Goal: Entertainment & Leisure: Consume media (video, audio)

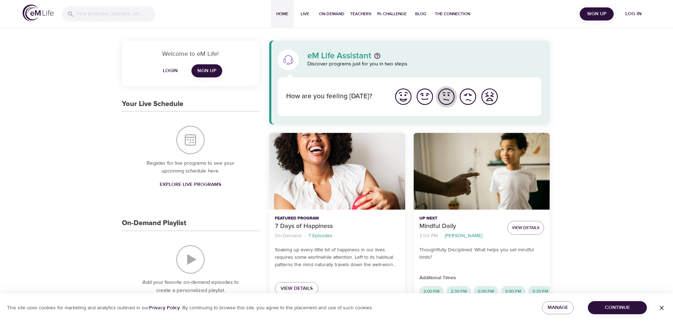
click at [446, 96] on img "I'm feeling ok" at bounding box center [446, 96] width 19 height 19
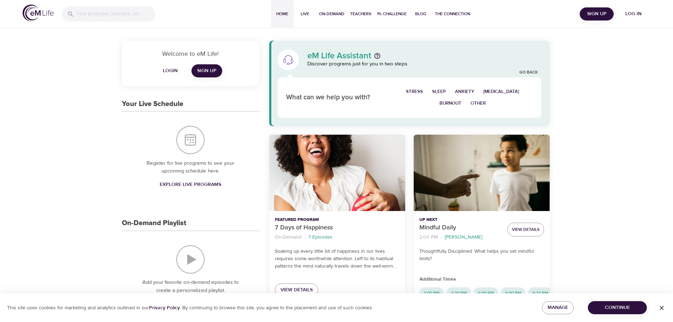
click at [642, 306] on button "Continue" at bounding box center [617, 307] width 59 height 13
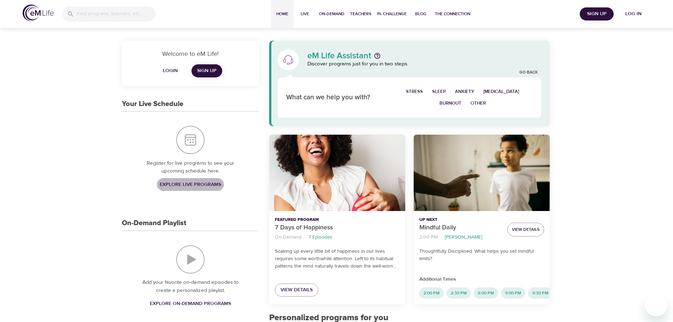
click at [170, 183] on span "Explore Live Programs" at bounding box center [191, 184] width 62 height 9
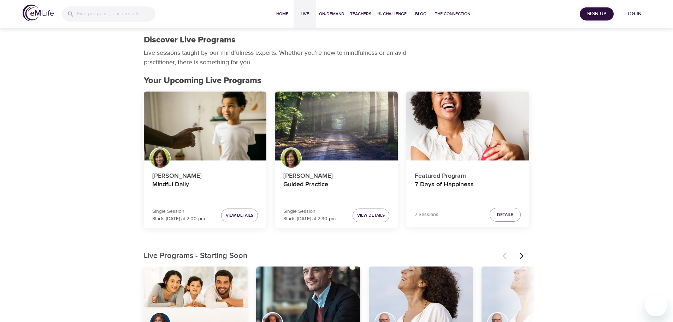
click at [519, 253] on icon "Next items" at bounding box center [522, 255] width 7 height 7
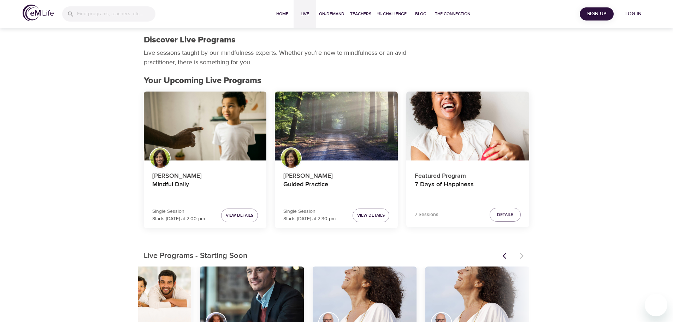
click at [507, 251] on button "Previous items" at bounding box center [507, 256] width 16 height 16
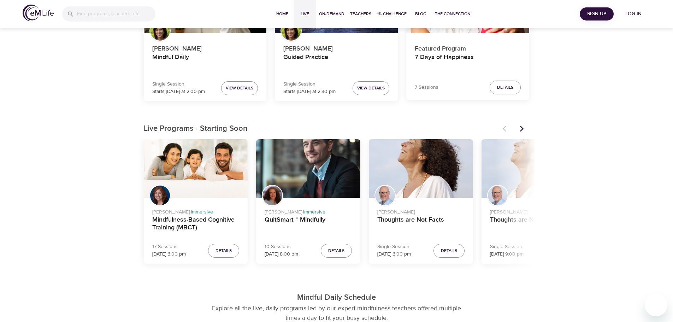
scroll to position [141, 0]
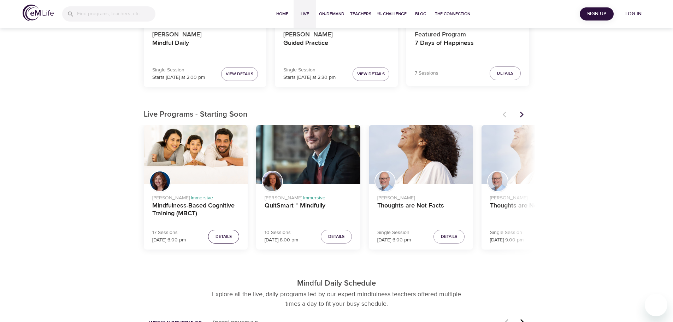
click at [222, 239] on span "Details" at bounding box center [224, 236] width 16 height 7
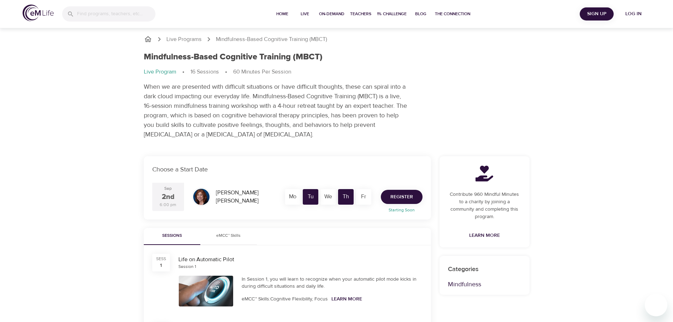
click at [410, 198] on span "Register" at bounding box center [402, 197] width 23 height 9
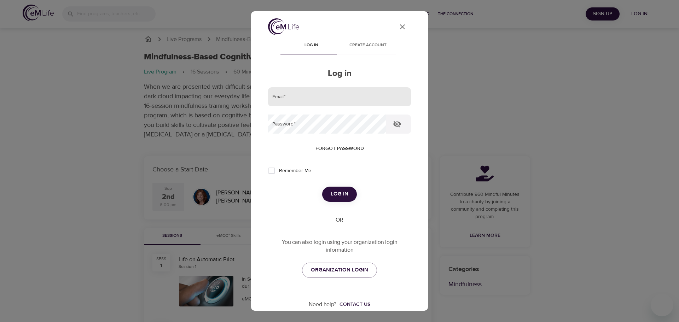
click at [339, 94] on input "email" at bounding box center [339, 96] width 143 height 19
type input "[EMAIL_ADDRESS][DOMAIN_NAME]"
click at [330, 262] on div "Email   * agatabezubik@gmail.com Password   * Forgot password Remember Me Log i…" at bounding box center [339, 182] width 143 height 191
click at [332, 264] on link "ORGANIZATION LOGIN" at bounding box center [339, 270] width 75 height 15
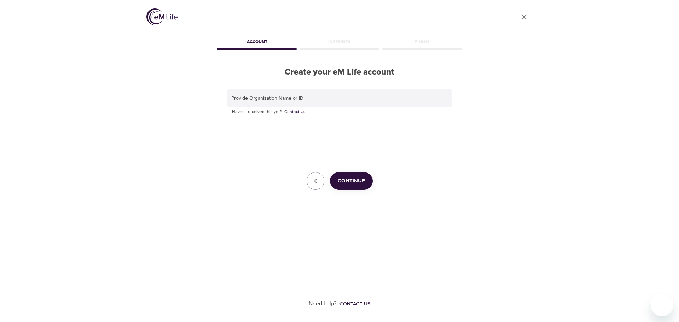
click at [295, 86] on div "Provide Organization Name or ID Haven't received this yet? Contact Us Continue" at bounding box center [339, 139] width 247 height 124
click at [298, 99] on input "text" at bounding box center [339, 98] width 225 height 19
click at [524, 17] on icon "close" at bounding box center [523, 16] width 5 height 5
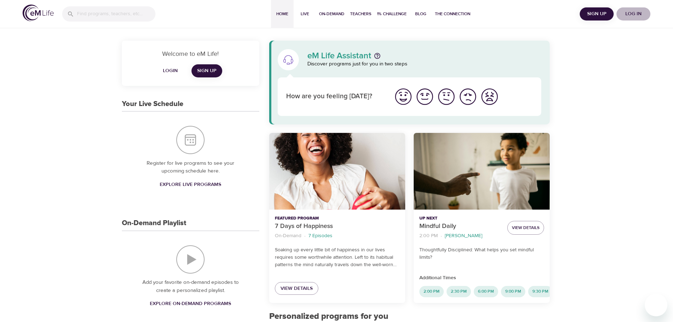
click at [627, 13] on span "Log in" at bounding box center [634, 14] width 28 height 9
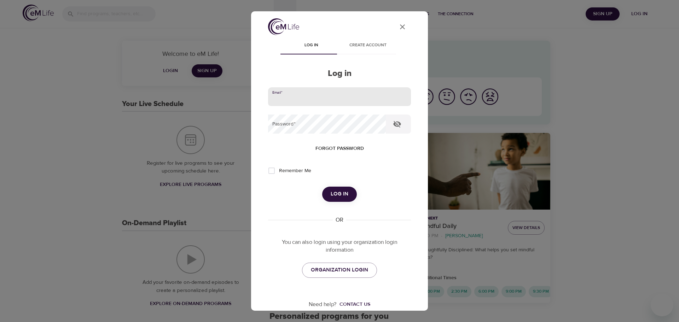
click at [350, 100] on input "email" at bounding box center [339, 96] width 143 height 19
type input "[EMAIL_ADDRESS][DOMAIN_NAME]"
click at [322, 187] on button "Log in" at bounding box center [339, 194] width 35 height 15
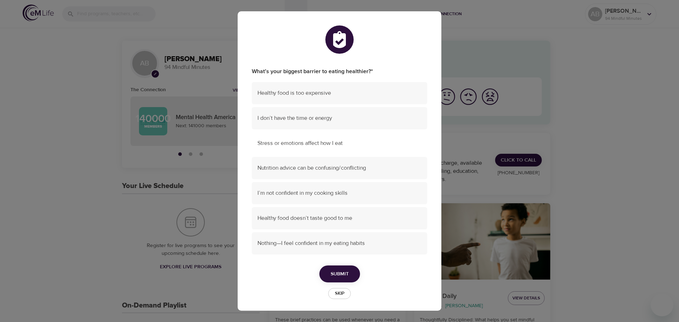
click at [291, 148] on div "Stress or emotions affect how I eat" at bounding box center [339, 143] width 175 height 22
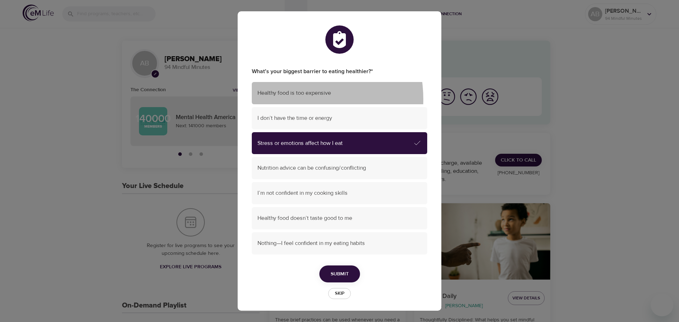
click at [292, 99] on div "Healthy food is too expensive" at bounding box center [339, 93] width 175 height 22
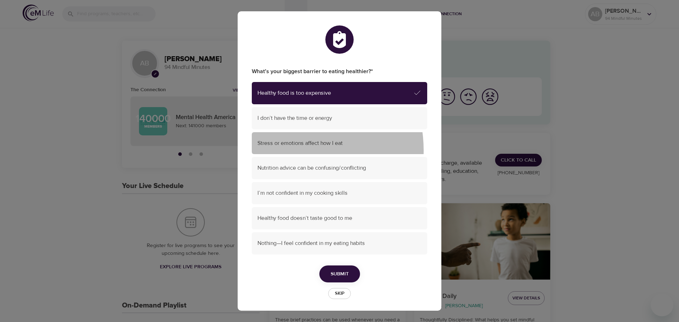
click at [287, 150] on div "Stress or emotions affect how I eat" at bounding box center [339, 143] width 175 height 22
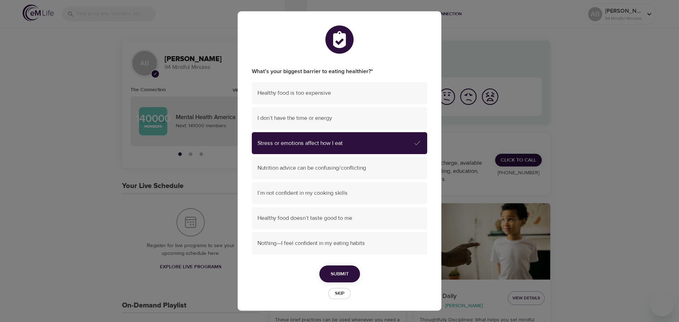
click at [326, 273] on button "Submit" at bounding box center [339, 273] width 41 height 17
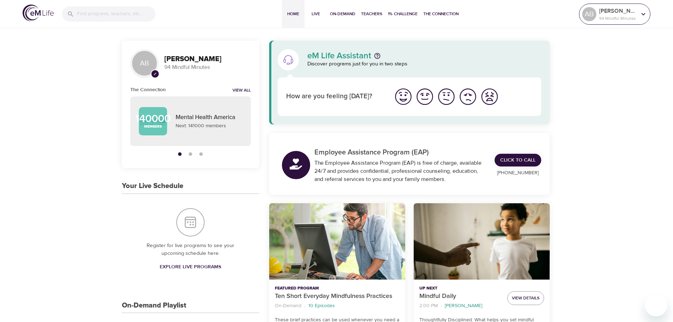
click at [627, 21] on p "94 Mindful Minutes" at bounding box center [617, 18] width 37 height 6
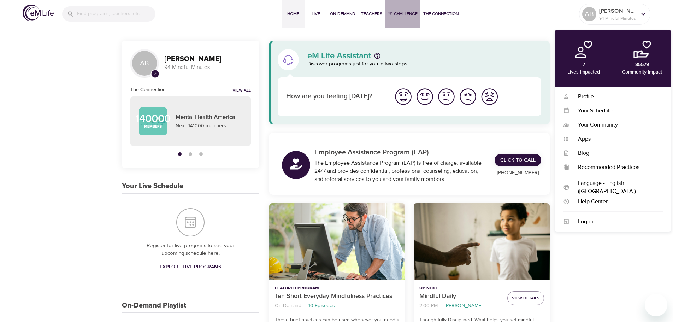
click at [399, 10] on span "1% Challenge" at bounding box center [403, 13] width 30 height 7
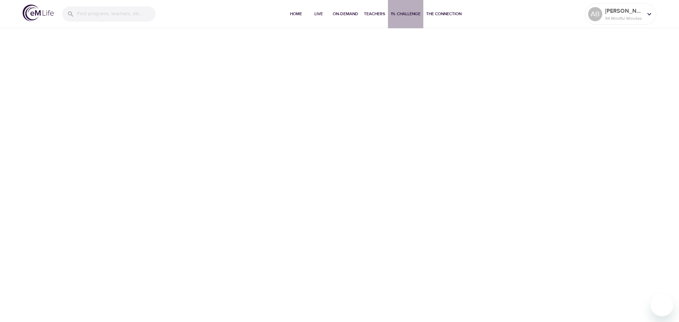
click at [403, 16] on span "1% Challenge" at bounding box center [406, 13] width 30 height 7
click at [300, 13] on span "Home" at bounding box center [295, 13] width 17 height 7
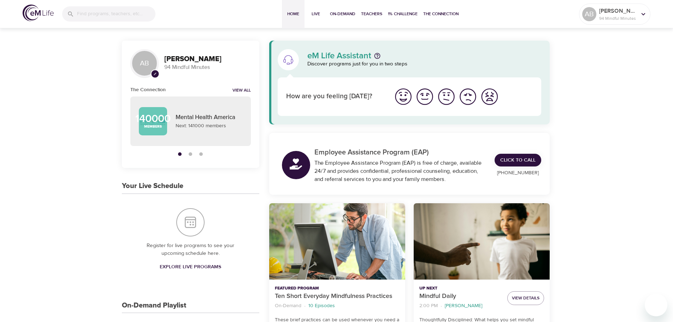
click at [193, 267] on span "Explore Live Programs" at bounding box center [191, 267] width 62 height 9
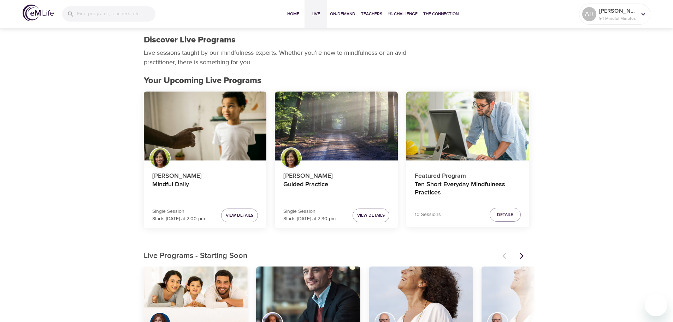
click at [520, 256] on icon "Next items" at bounding box center [522, 255] width 7 height 7
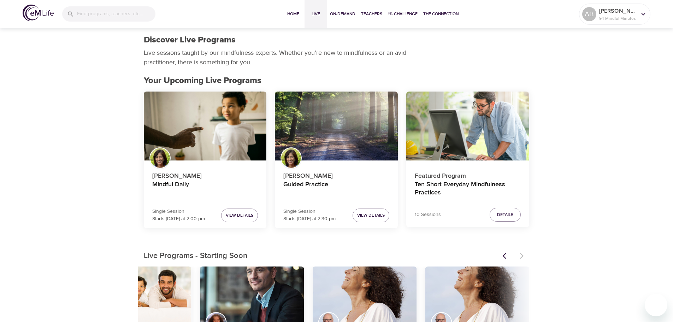
click at [508, 256] on icon "Previous items" at bounding box center [506, 255] width 7 height 7
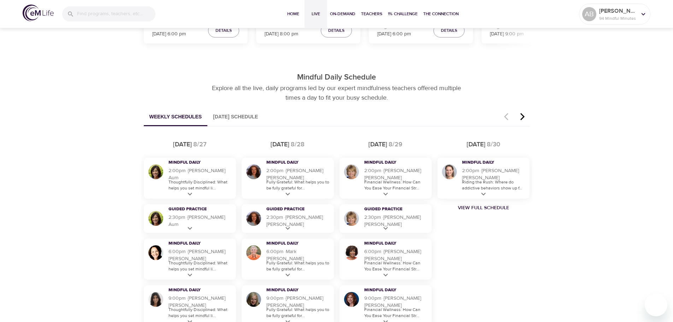
scroll to position [353, 0]
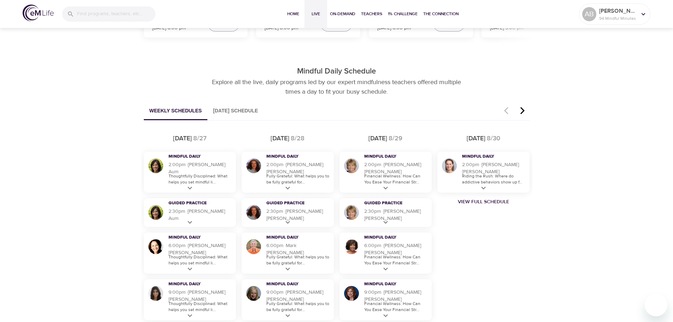
click at [248, 110] on button "[DATE] Schedule" at bounding box center [235, 111] width 56 height 18
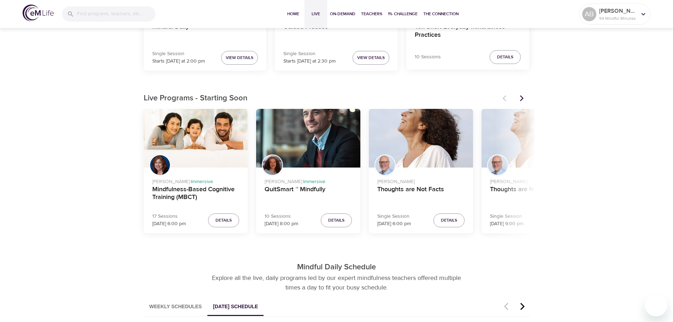
scroll to position [141, 0]
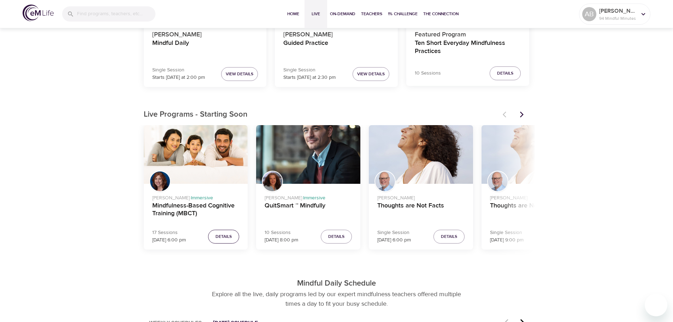
click at [235, 238] on button "Details" at bounding box center [223, 237] width 31 height 14
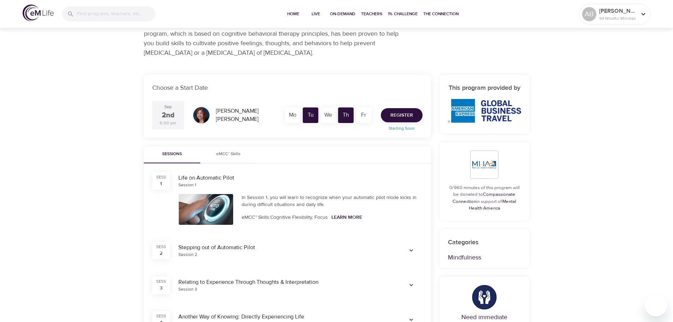
scroll to position [35, 0]
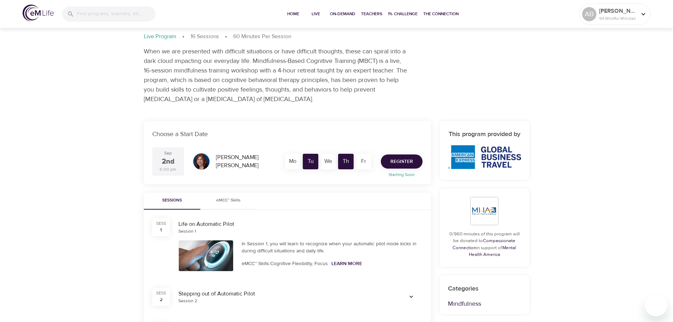
click at [401, 159] on span "Register" at bounding box center [402, 161] width 23 height 9
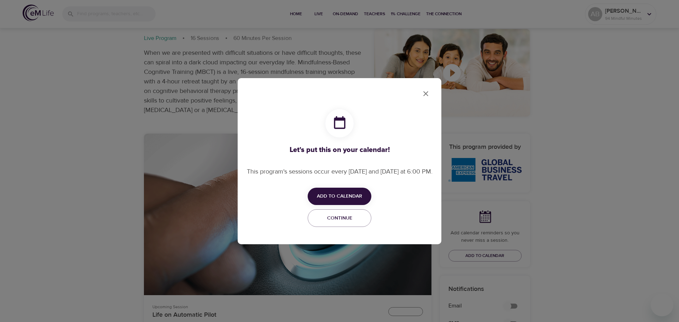
checkbox input "true"
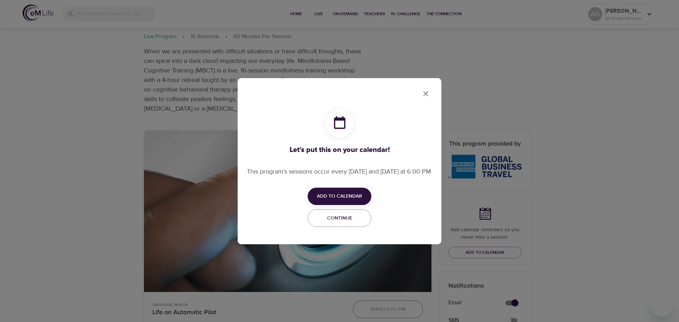
click at [352, 201] on span "Add to Calendar" at bounding box center [339, 196] width 45 height 9
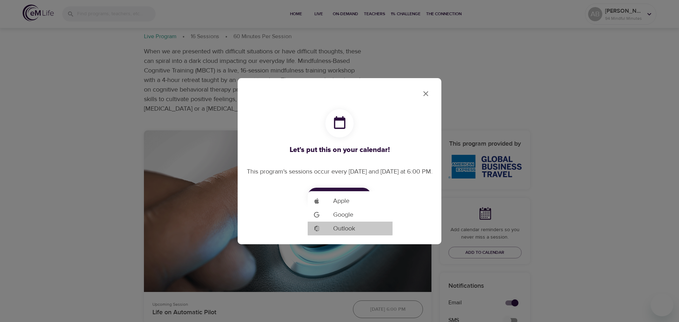
click at [346, 226] on span "Outlook" at bounding box center [344, 229] width 22 height 10
click at [142, 117] on div at bounding box center [339, 161] width 679 height 322
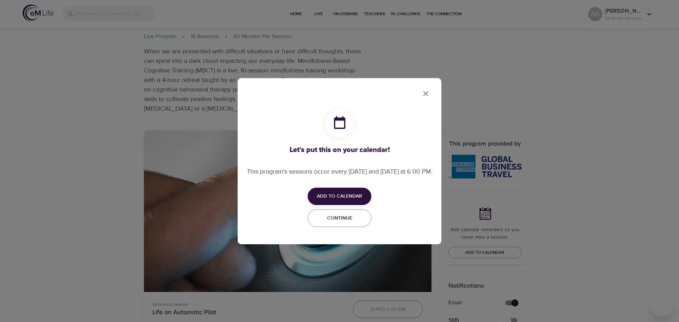
click at [357, 196] on button "Add to Calendar" at bounding box center [340, 196] width 64 height 17
click at [349, 217] on span "Google" at bounding box center [343, 215] width 20 height 10
click at [427, 91] on div at bounding box center [339, 161] width 679 height 322
click at [350, 213] on div "Let's put this on your calendar! This program's sessions occur every [DATE] and…" at bounding box center [340, 161] width 186 height 132
click at [346, 223] on span "Continue" at bounding box center [339, 218] width 54 height 9
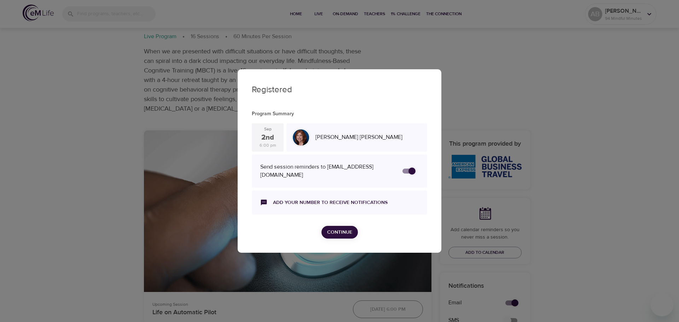
click at [407, 172] on input "secondary checkbox" at bounding box center [412, 170] width 40 height 13
checkbox input "true"
checkbox input "false"
click at [406, 172] on input "secondary checkbox" at bounding box center [405, 170] width 40 height 13
checkbox input "false"
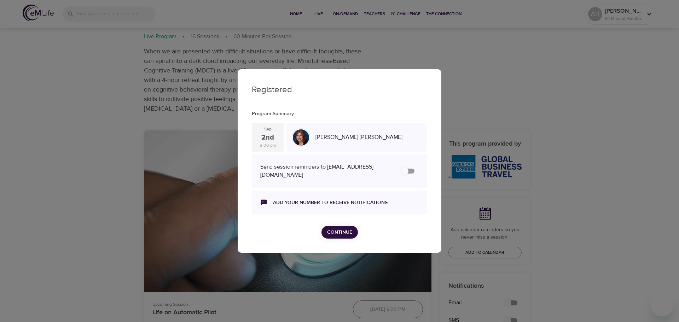
checkbox input "true"
click at [325, 203] on link "Add your number to receive notifications" at bounding box center [330, 202] width 115 height 7
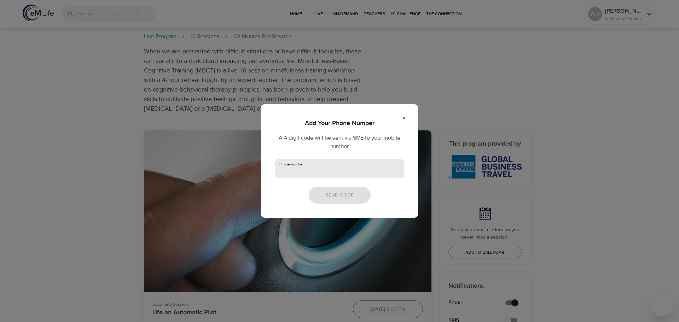
click at [326, 171] on input "text" at bounding box center [339, 168] width 129 height 19
type input "[PHONE_NUMBER]"
click at [335, 201] on button "Send Code" at bounding box center [340, 195] width 62 height 17
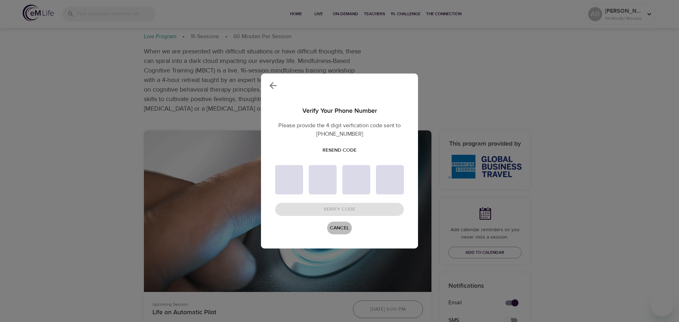
click at [333, 231] on span "Cancel" at bounding box center [339, 228] width 19 height 9
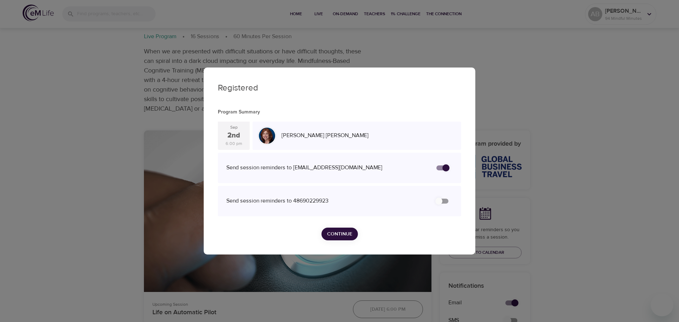
click at [314, 200] on div "Send session reminders to 48690229923" at bounding box center [327, 201] width 203 height 8
click at [438, 202] on input "secondary checkbox" at bounding box center [438, 200] width 40 height 13
checkbox input "false"
checkbox input "true"
click at [447, 199] on input "secondary checkbox" at bounding box center [446, 200] width 40 height 13
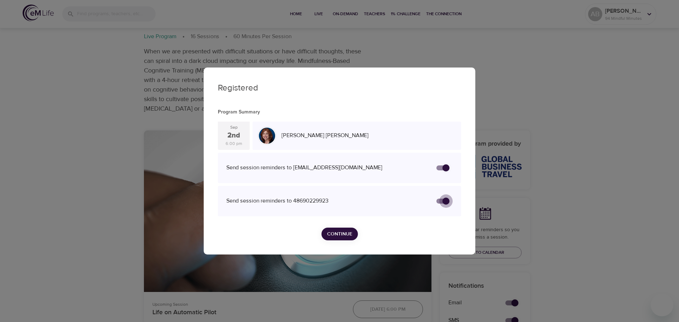
checkbox input "true"
checkbox input "false"
click at [338, 234] on span "Continue" at bounding box center [339, 234] width 25 height 9
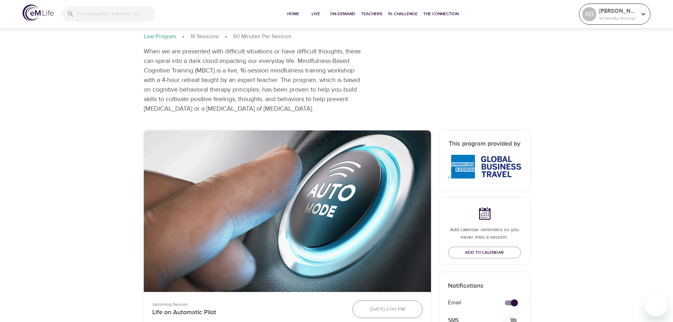
click at [621, 15] on p "94 Mindful Minutes" at bounding box center [617, 18] width 37 height 6
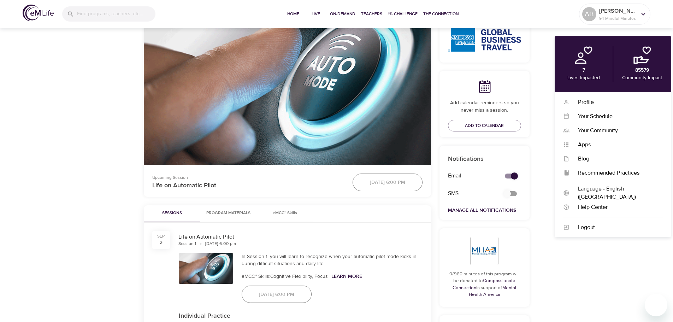
scroll to position [168, 0]
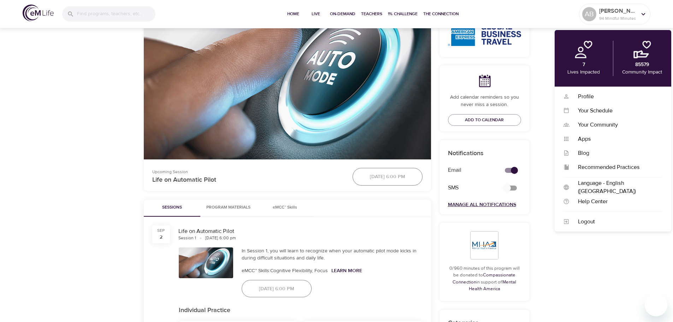
click at [494, 206] on link "Manage All Notifications" at bounding box center [482, 204] width 68 height 6
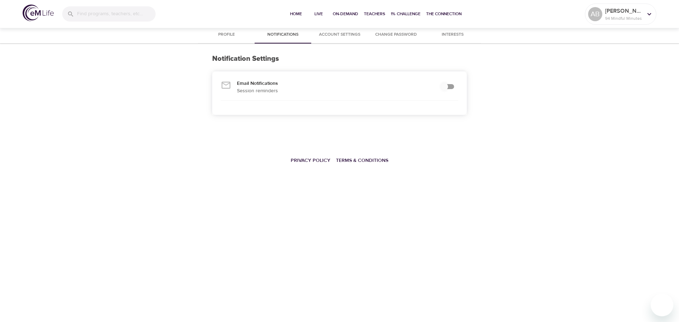
checkbox input "true"
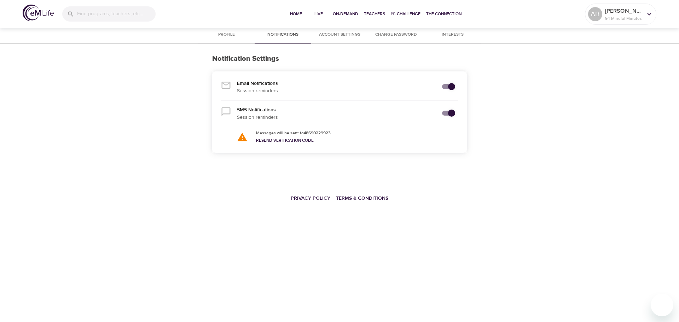
click at [277, 131] on p "Messages will be sent to 48690229923" at bounding box center [293, 133] width 75 height 6
click at [355, 35] on span "Account Settings" at bounding box center [339, 34] width 48 height 7
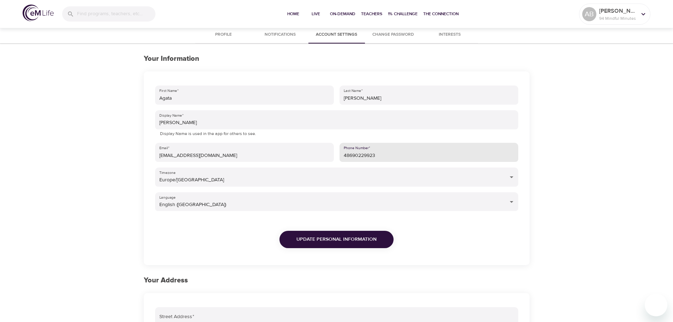
click at [345, 154] on input "48690229923" at bounding box center [429, 152] width 179 height 19
drag, startPoint x: 349, startPoint y: 154, endPoint x: 330, endPoint y: 153, distance: 19.1
click at [330, 153] on div "First Name   * [PERSON_NAME] Last Name   * [PERSON_NAME] Display Name   * [PERS…" at bounding box center [336, 173] width 369 height 180
type input "690229923"
click at [364, 131] on p "Display Name is used in the app for others to see." at bounding box center [336, 133] width 353 height 7
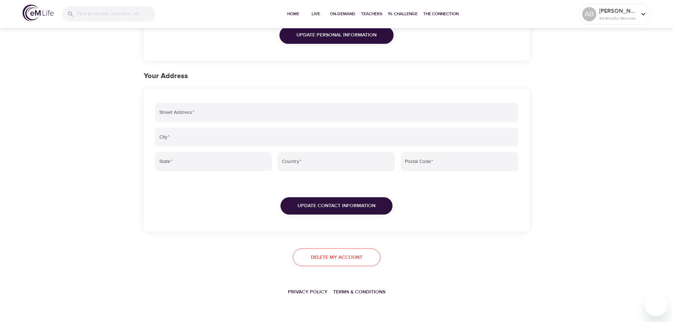
scroll to position [28, 0]
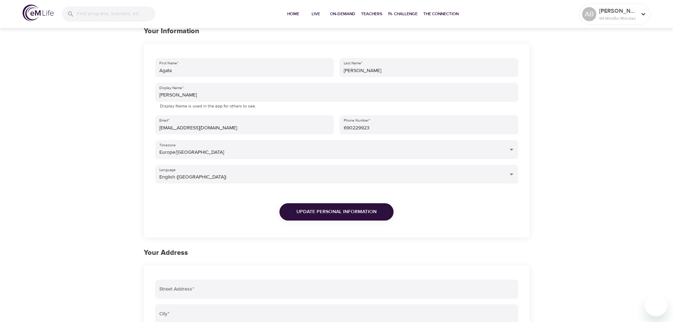
click at [329, 213] on span "Update Personal Information" at bounding box center [337, 211] width 80 height 9
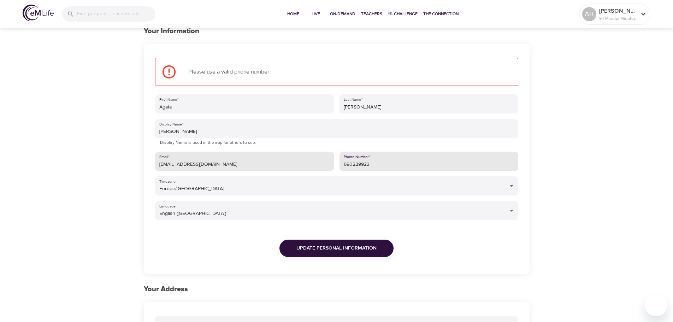
drag, startPoint x: 385, startPoint y: 167, endPoint x: 326, endPoint y: 166, distance: 59.0
click at [326, 166] on div "First Name   * [PERSON_NAME] Last Name   * [PERSON_NAME] Display Name   * [PERS…" at bounding box center [336, 182] width 369 height 180
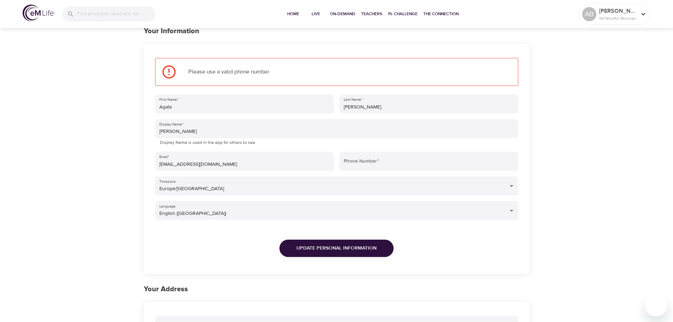
click at [337, 169] on div "Phone Number   *" at bounding box center [429, 161] width 185 height 25
click at [355, 163] on input "Phone Number   *" at bounding box center [429, 161] width 179 height 19
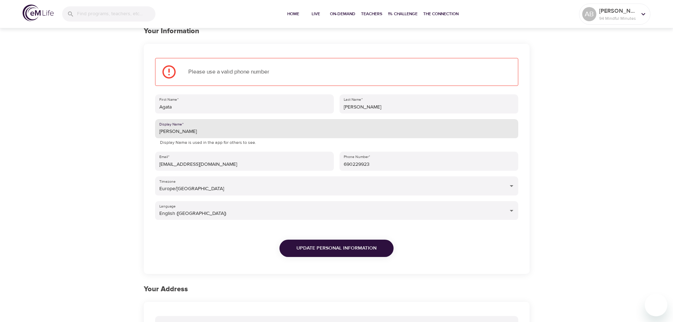
click at [352, 135] on input "[PERSON_NAME]" at bounding box center [336, 128] width 363 height 19
click at [339, 250] on span "Update Personal Information" at bounding box center [337, 248] width 80 height 9
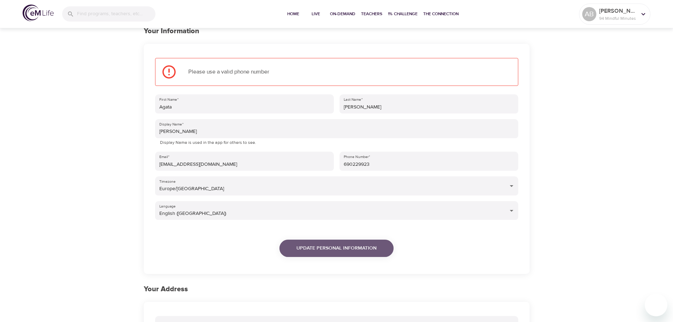
click at [334, 243] on button "Update Personal Information" at bounding box center [337, 248] width 114 height 17
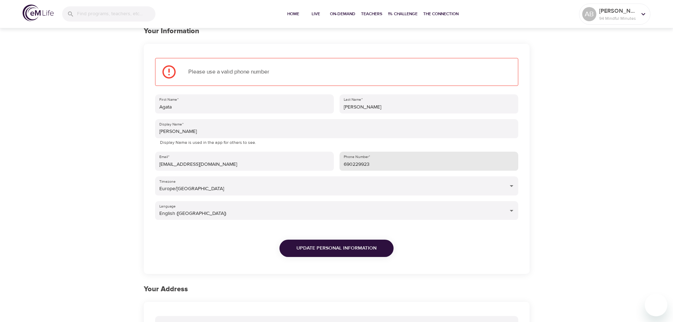
click at [345, 166] on input "690229923" at bounding box center [429, 161] width 179 height 19
click at [344, 165] on input "690229923" at bounding box center [429, 161] width 179 height 19
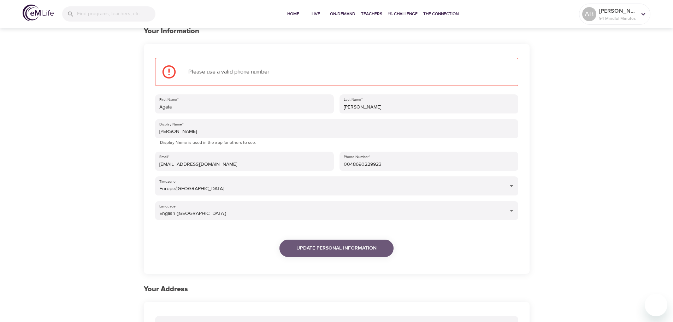
click at [316, 251] on button "Update Personal Information" at bounding box center [337, 248] width 114 height 17
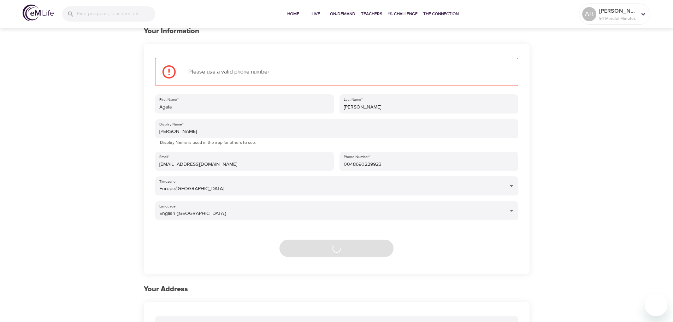
click at [316, 251] on div "Update Personal Information" at bounding box center [336, 247] width 369 height 48
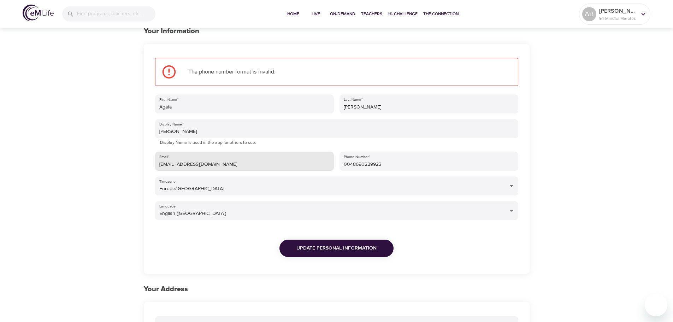
drag, startPoint x: 349, startPoint y: 164, endPoint x: 333, endPoint y: 164, distance: 16.6
click at [333, 164] on div "First Name   * [PERSON_NAME] Last Name   * [PERSON_NAME] Display Name   * [PERS…" at bounding box center [336, 182] width 369 height 180
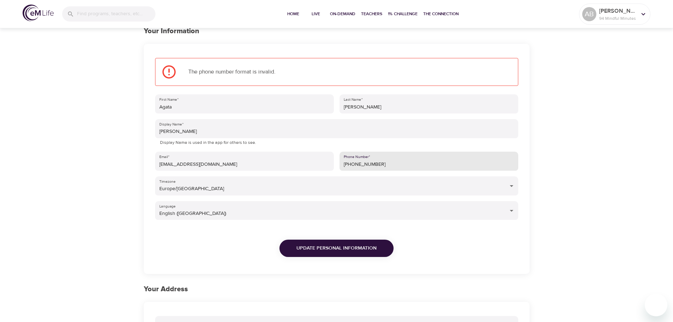
type input "[PHONE_NUMBER]"
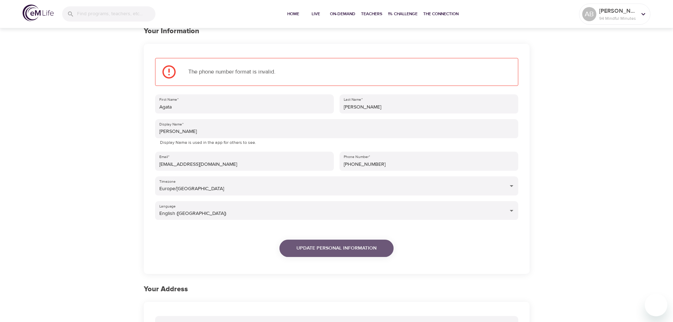
click at [354, 244] on span "Update Personal Information" at bounding box center [337, 248] width 80 height 9
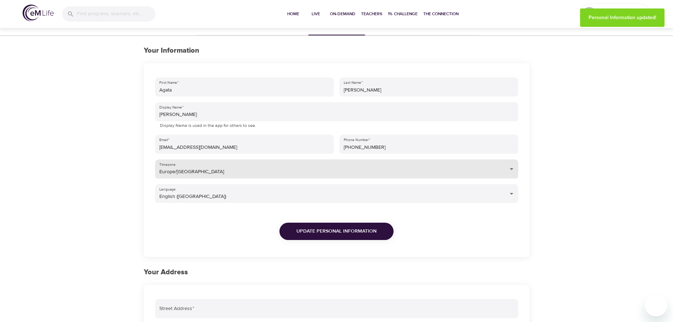
scroll to position [0, 0]
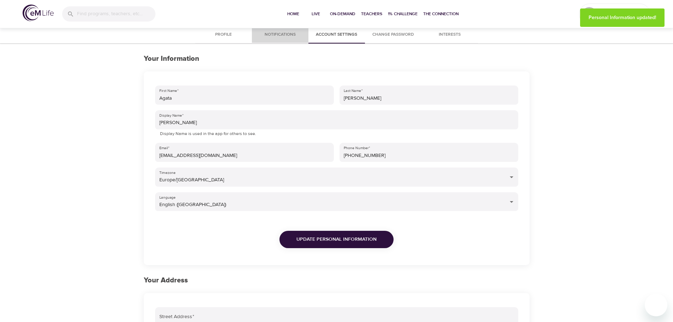
click at [265, 41] on button "Notifications" at bounding box center [280, 35] width 57 height 17
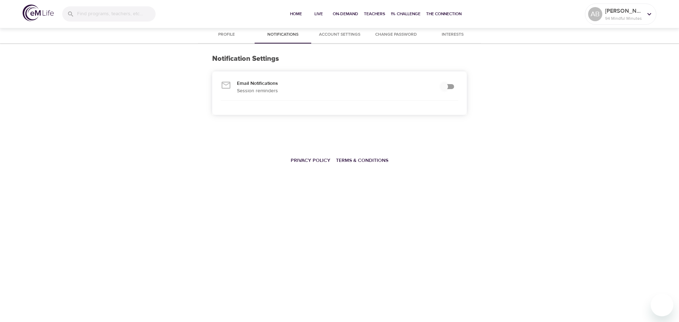
checkbox input "true"
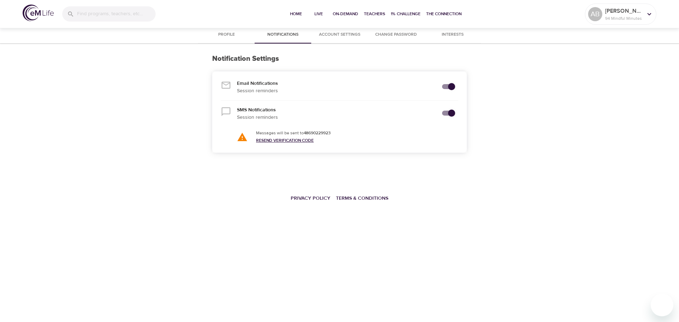
click at [272, 141] on link "Resend Verification Code" at bounding box center [285, 140] width 58 height 6
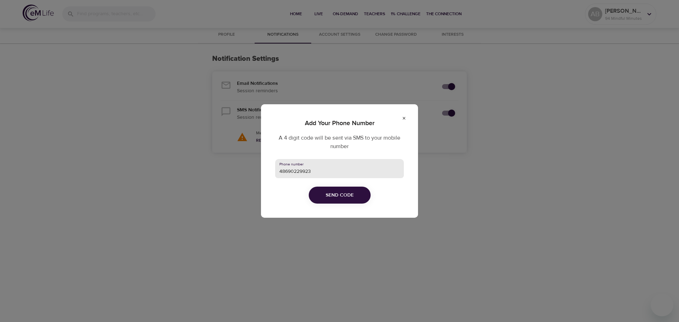
click at [280, 171] on input "48690229923" at bounding box center [339, 168] width 129 height 19
type input "[PHONE_NUMBER]"
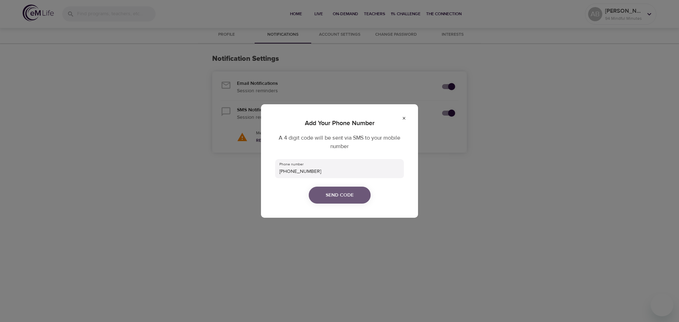
click at [319, 188] on button "Send Code" at bounding box center [340, 195] width 62 height 17
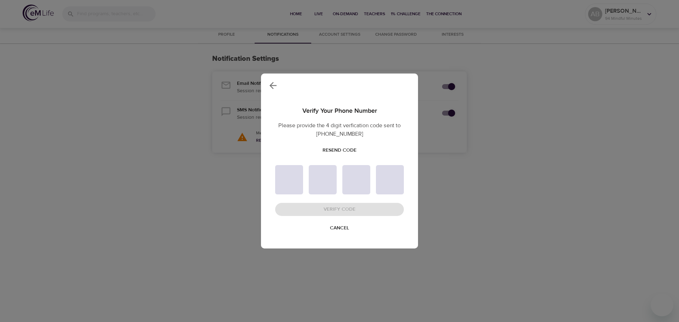
click at [333, 150] on span "Resend Code" at bounding box center [339, 150] width 34 height 9
click at [342, 230] on span "Cancel" at bounding box center [339, 228] width 19 height 9
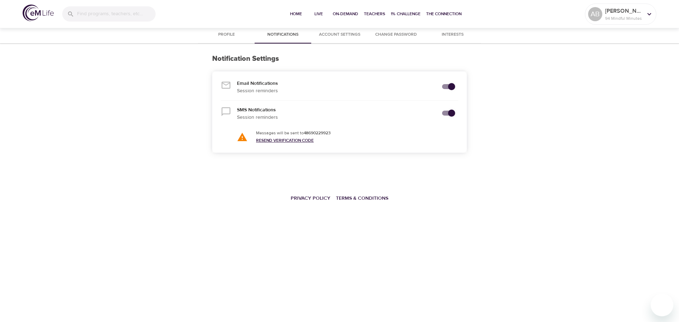
click at [302, 140] on link "Resend Verification Code" at bounding box center [285, 140] width 58 height 6
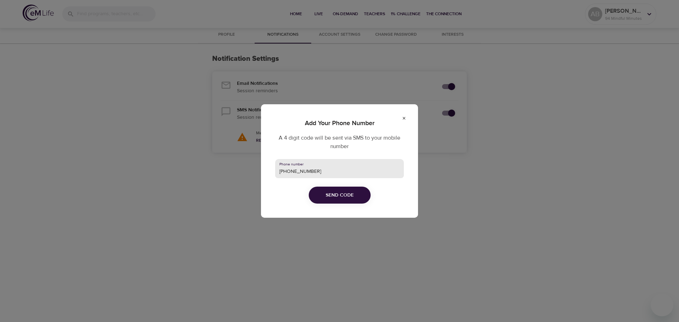
click at [279, 170] on input "[PHONE_NUMBER]" at bounding box center [339, 168] width 129 height 19
type input "48690229923"
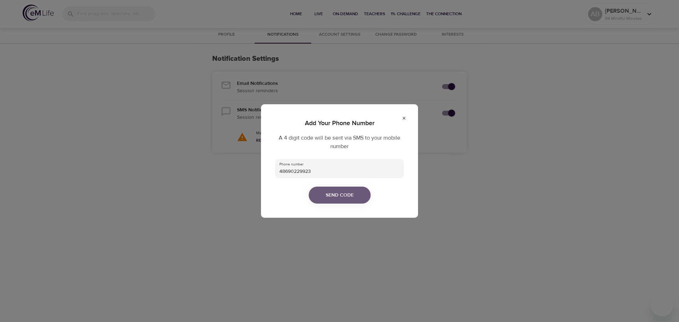
click at [318, 188] on button "Send Code" at bounding box center [340, 195] width 62 height 17
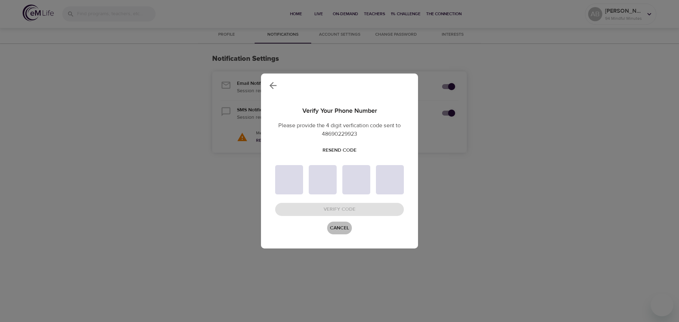
click at [344, 233] on button "Cancel" at bounding box center [339, 228] width 25 height 13
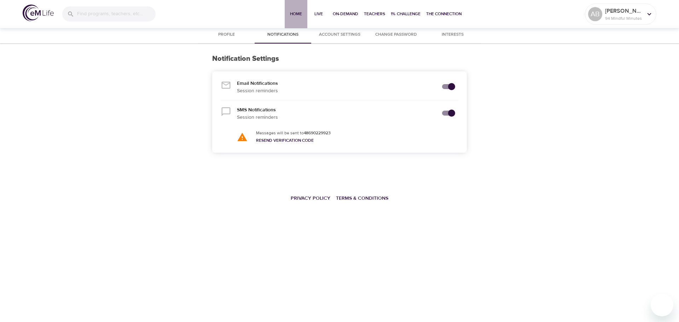
click at [295, 11] on span "Home" at bounding box center [295, 13] width 17 height 7
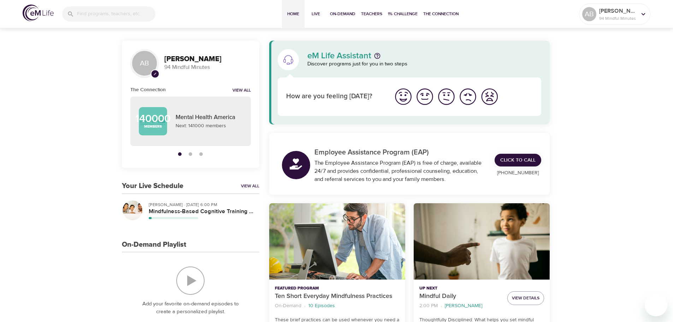
click at [193, 155] on button "button" at bounding box center [190, 154] width 11 height 11
click at [202, 155] on div "button" at bounding box center [201, 154] width 4 height 4
click at [313, 18] on button "Live" at bounding box center [316, 14] width 23 height 28
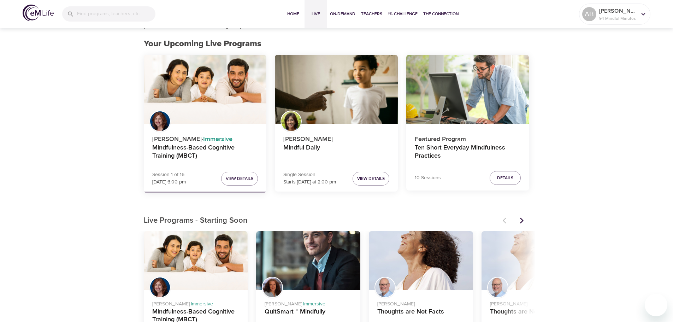
scroll to position [71, 0]
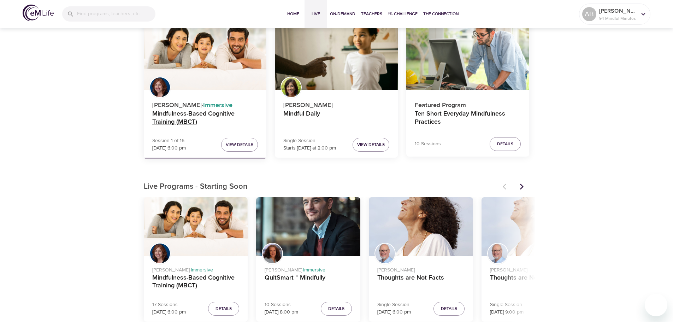
click at [184, 112] on h4 "Mindfulness-Based Cognitive Training (MBCT)" at bounding box center [205, 118] width 106 height 17
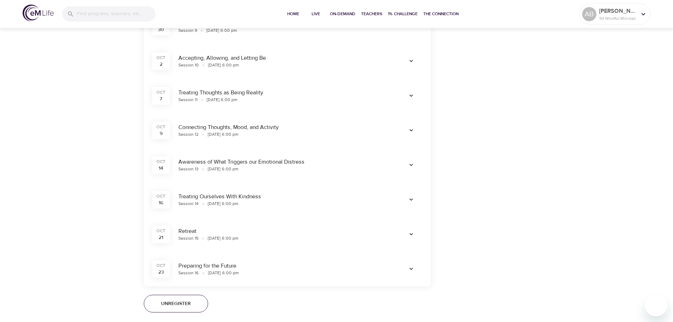
scroll to position [848, 0]
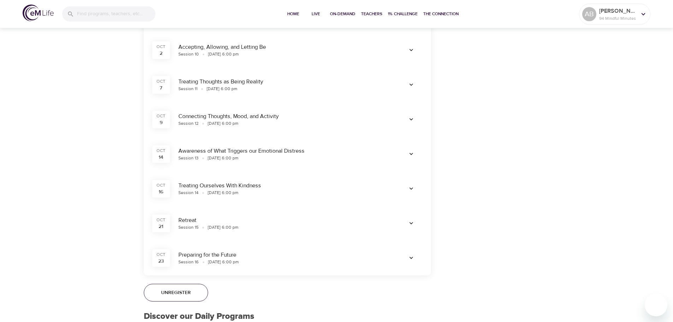
click at [407, 221] on span "button" at bounding box center [411, 223] width 17 height 7
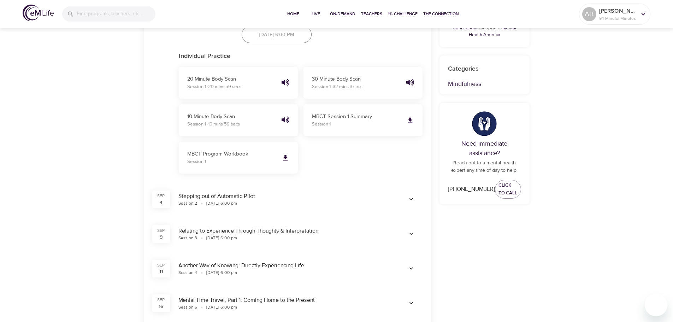
scroll to position [424, 0]
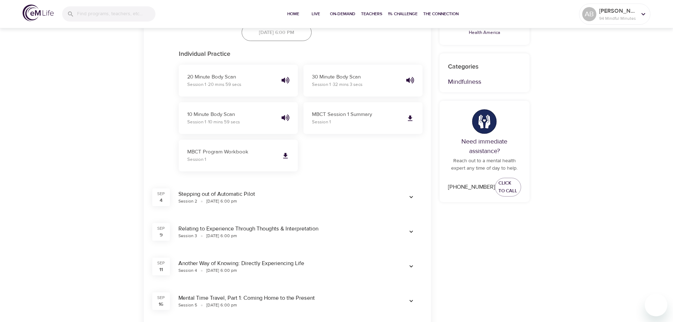
click at [412, 198] on icon "button" at bounding box center [411, 197] width 7 height 7
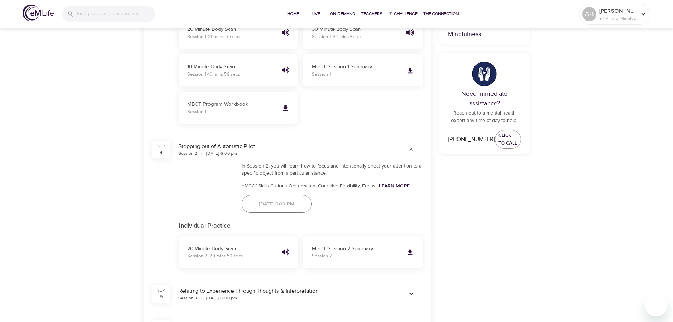
scroll to position [459, 0]
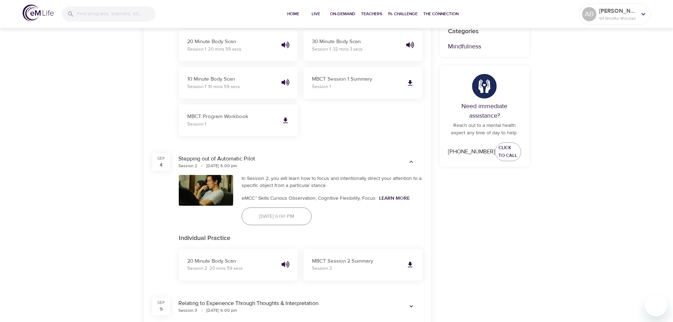
click at [408, 164] on icon "button" at bounding box center [411, 161] width 7 height 7
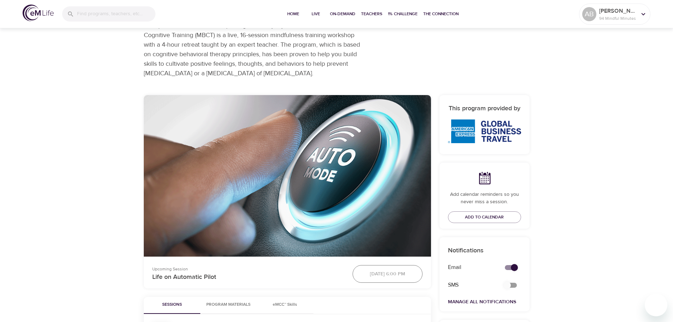
click at [280, 304] on span "eMCC™ Skills" at bounding box center [285, 304] width 48 height 7
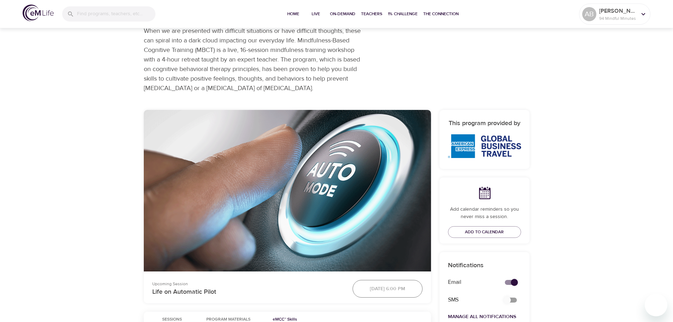
scroll to position [0, 0]
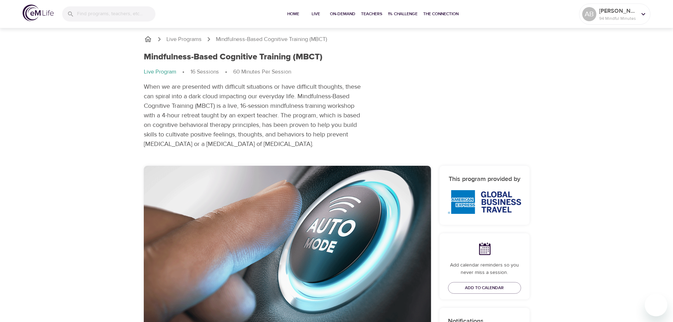
click at [465, 201] on img at bounding box center [484, 202] width 73 height 24
click at [297, 11] on span "Home" at bounding box center [293, 13] width 17 height 7
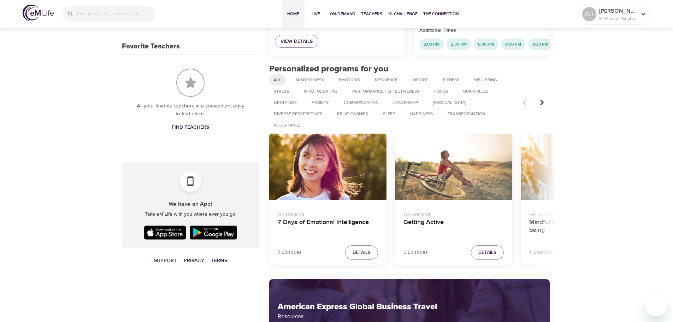
scroll to position [318, 0]
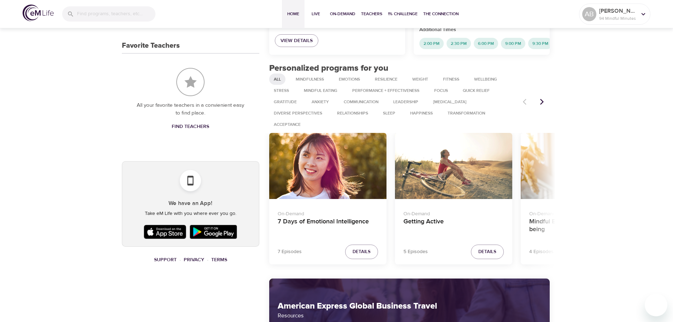
click at [546, 107] on button "Next items" at bounding box center [542, 102] width 16 height 16
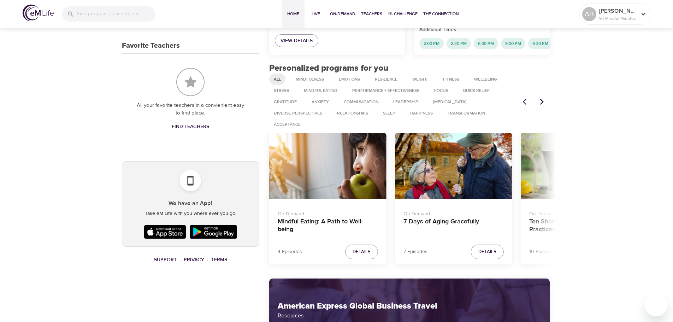
click at [546, 107] on button "Next items" at bounding box center [542, 102] width 16 height 16
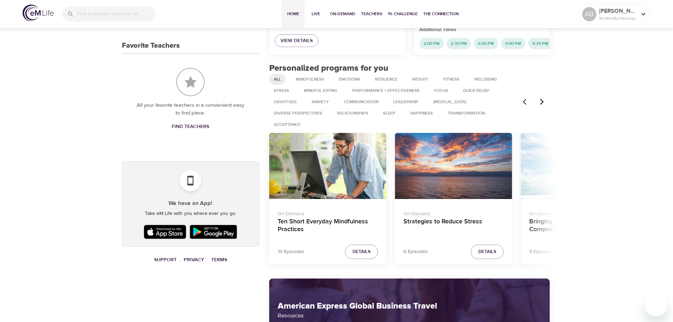
click at [540, 105] on icon "Next items" at bounding box center [542, 101] width 7 height 7
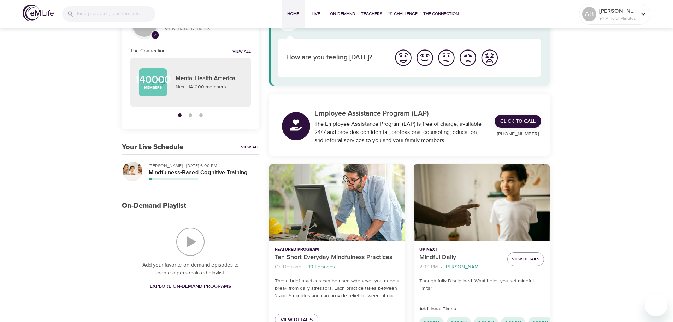
scroll to position [0, 0]
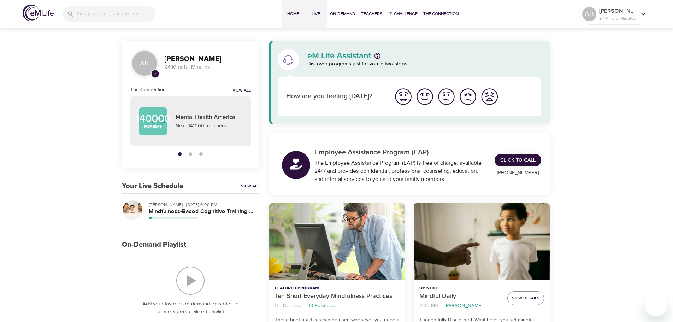
click at [318, 14] on span "Live" at bounding box center [316, 13] width 17 height 7
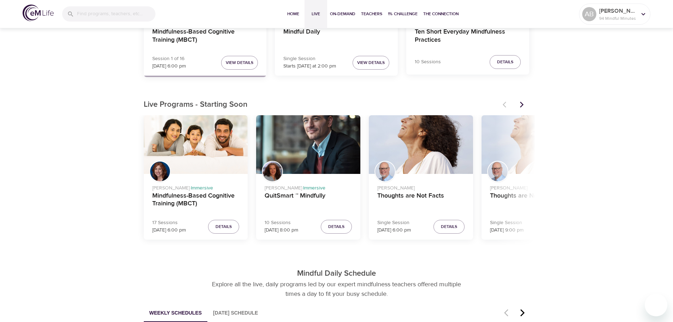
scroll to position [141, 0]
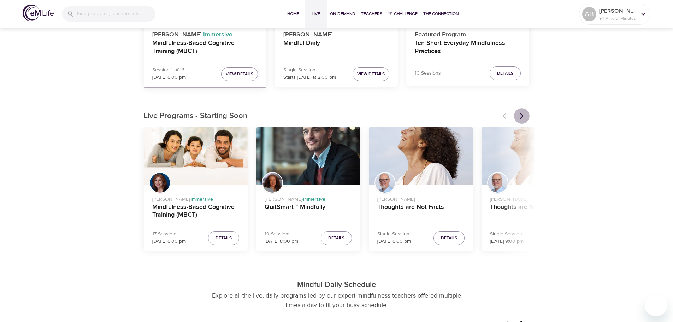
click at [524, 114] on icon "Next items" at bounding box center [522, 115] width 7 height 7
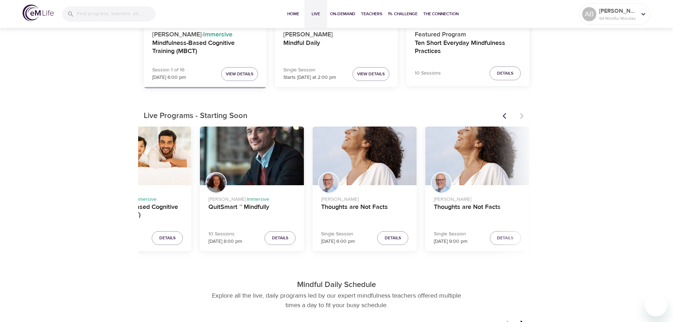
click at [524, 114] on div at bounding box center [514, 116] width 31 height 16
click at [506, 111] on button "Previous items" at bounding box center [507, 116] width 16 height 16
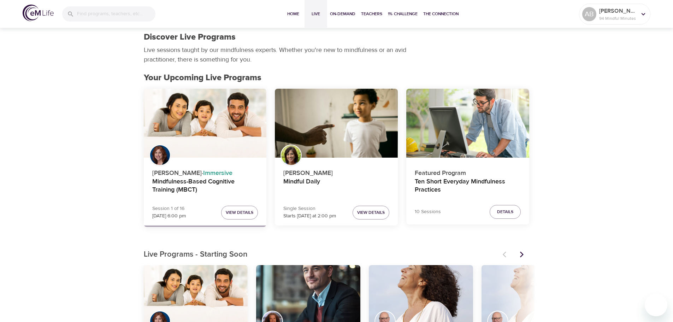
scroll to position [0, 0]
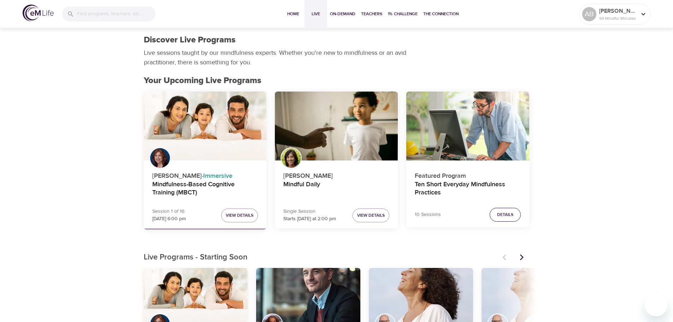
click at [496, 215] on button "Details" at bounding box center [505, 215] width 31 height 14
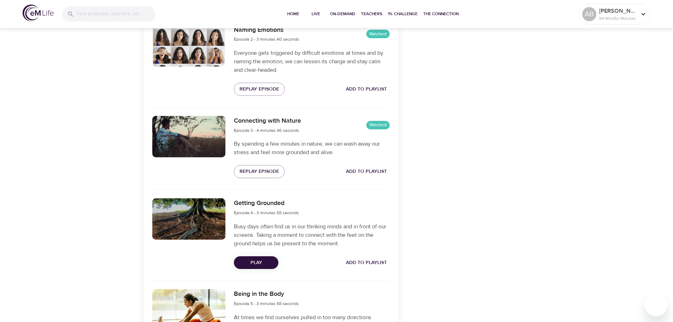
scroll to position [424, 0]
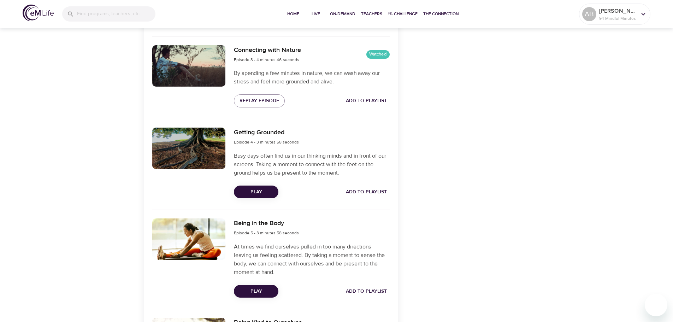
click at [253, 193] on span "Play" at bounding box center [256, 192] width 33 height 9
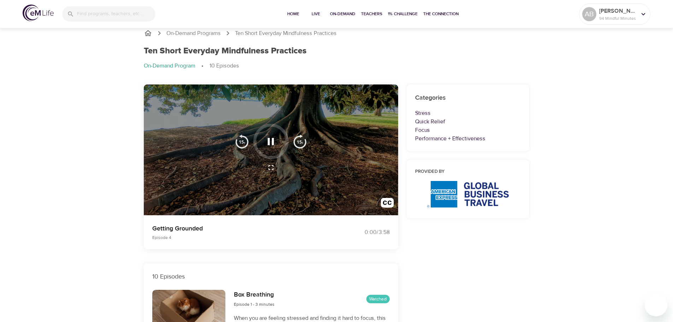
scroll to position [0, 0]
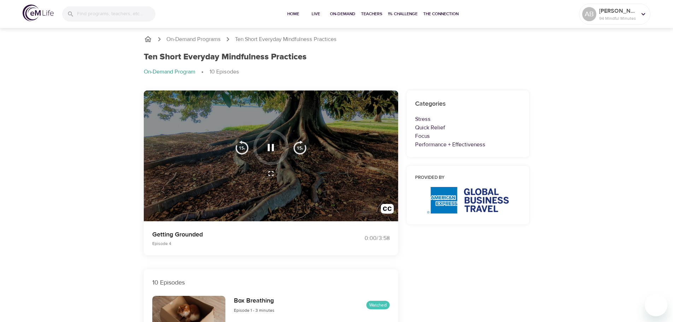
click at [267, 148] on icon "button" at bounding box center [271, 147] width 12 height 12
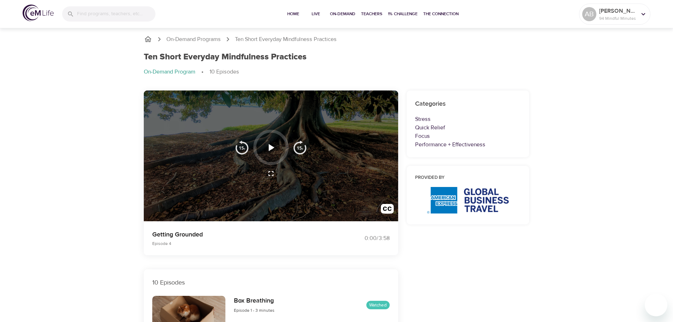
click at [268, 149] on icon "button" at bounding box center [271, 147] width 12 height 12
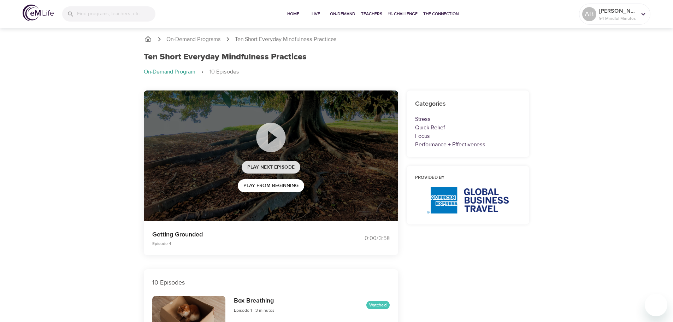
click at [250, 166] on span "Play Next Episode" at bounding box center [270, 167] width 47 height 9
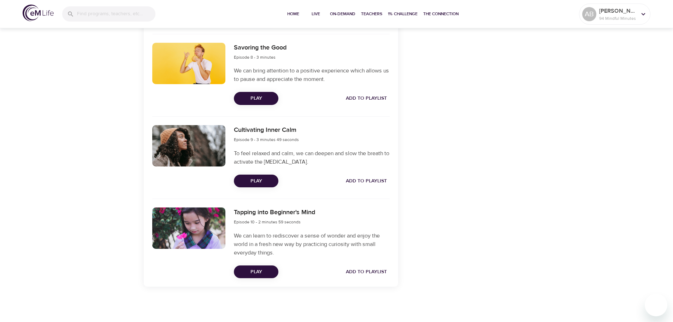
scroll to position [846, 0]
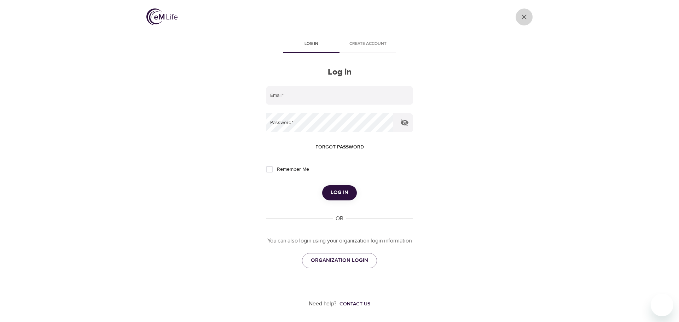
click at [529, 17] on link "User Profile" at bounding box center [523, 16] width 17 height 17
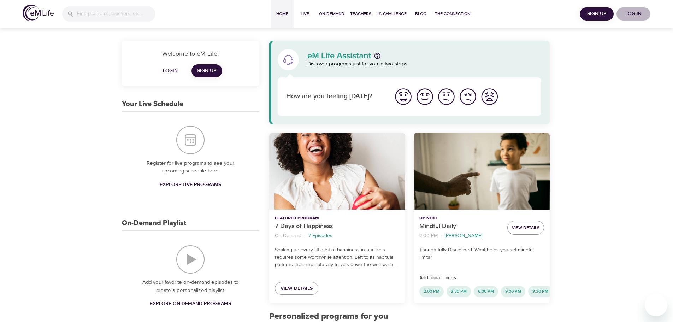
click at [636, 16] on span "Log in" at bounding box center [634, 14] width 28 height 9
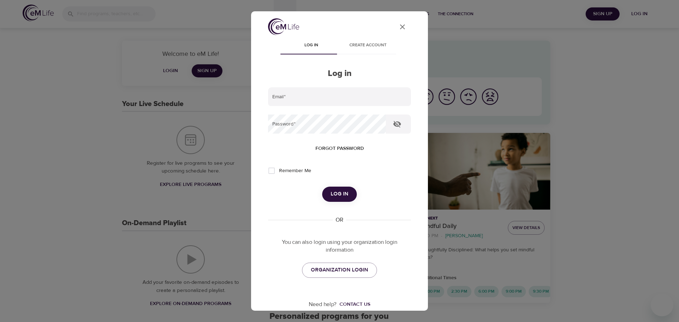
click at [283, 176] on label "Remember Me" at bounding box center [287, 170] width 47 height 15
click at [279, 176] on input "Remember Me" at bounding box center [271, 170] width 15 height 15
checkbox input "true"
click at [309, 96] on input "email" at bounding box center [339, 96] width 143 height 19
type input "[EMAIL_ADDRESS][DOMAIN_NAME]"
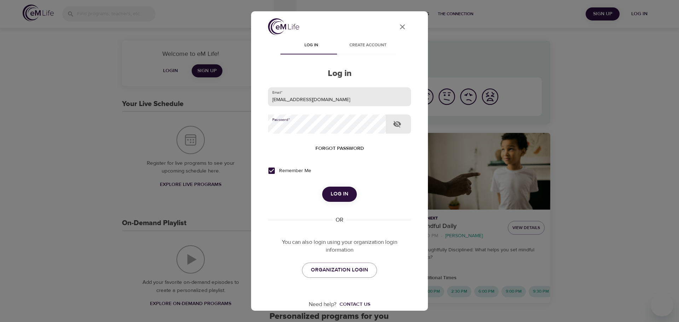
click at [322, 187] on button "Log in" at bounding box center [339, 194] width 35 height 15
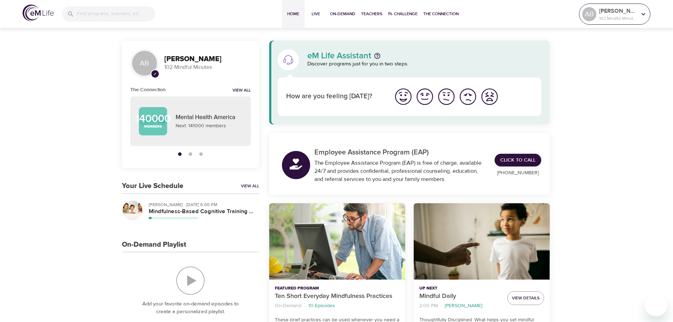
click at [636, 21] on p "102 Mindful Minutes" at bounding box center [617, 18] width 37 height 6
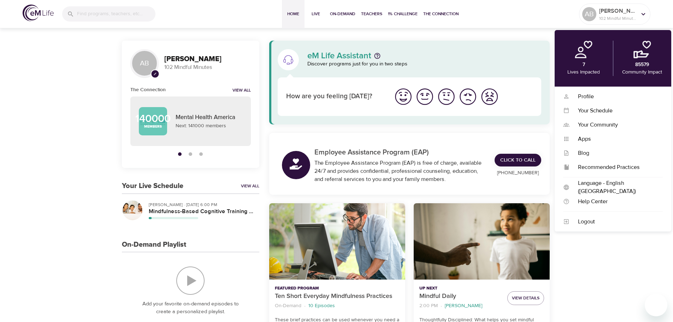
click at [579, 70] on p "Lives Impacted" at bounding box center [584, 72] width 33 height 7
click at [619, 163] on div "Recommended Practices Recommended Practices" at bounding box center [613, 167] width 117 height 14
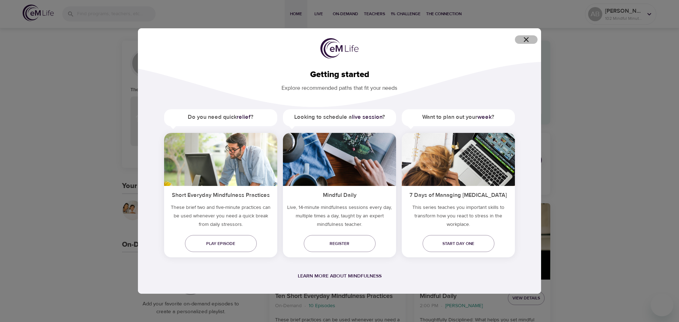
click at [528, 40] on icon "button" at bounding box center [526, 39] width 8 height 8
